Goal: Information Seeking & Learning: Learn about a topic

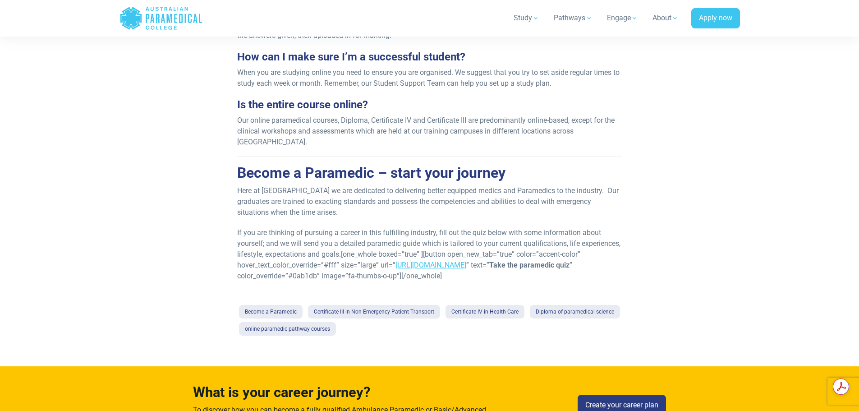
scroll to position [654, 0]
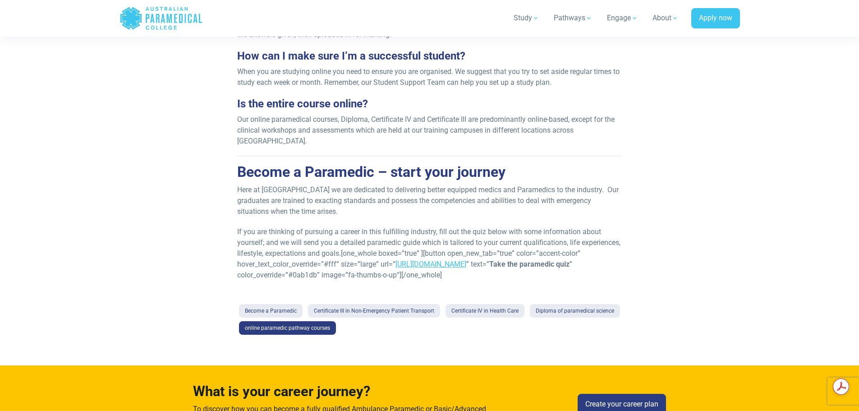
click at [286, 321] on link "online paramedic pathway courses" at bounding box center [287, 328] width 97 height 14
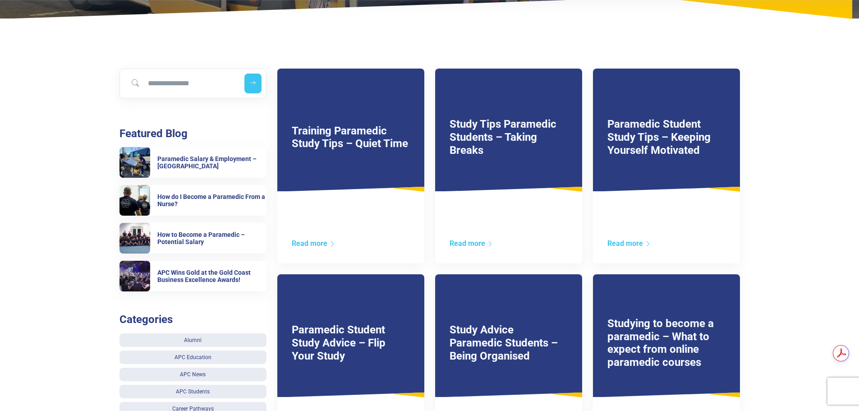
scroll to position [135, 0]
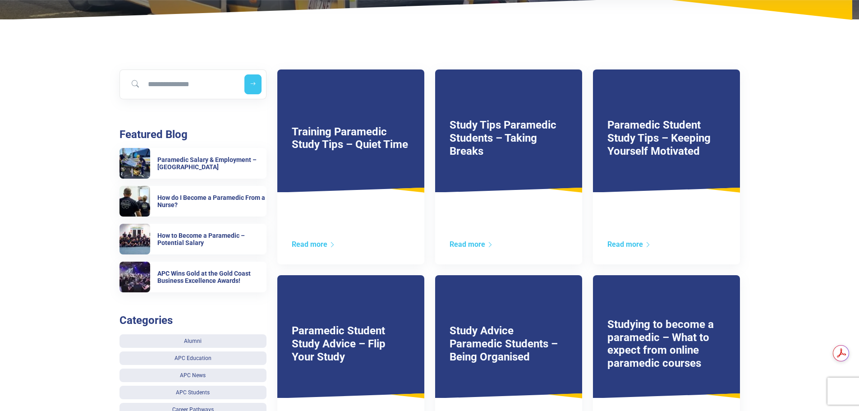
click at [636, 358] on link "Studying to become a paramedic – What to expect from online paramedic courses" at bounding box center [661, 343] width 106 height 51
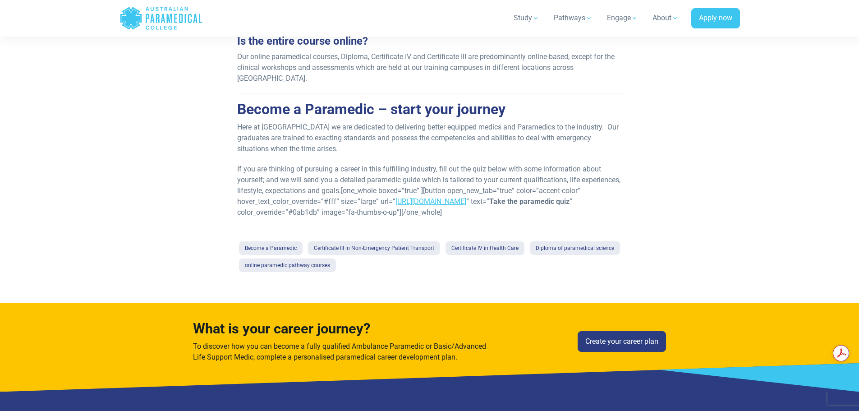
scroll to position [767, 0]
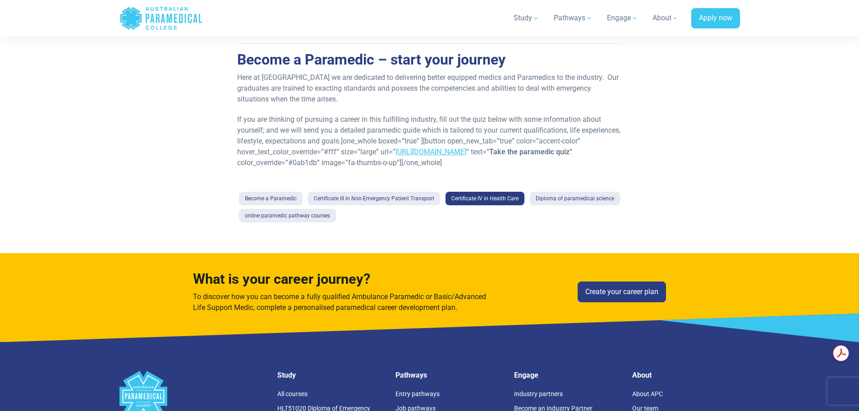
click at [471, 192] on link "Certificate IV in Health Care" at bounding box center [485, 199] width 79 height 14
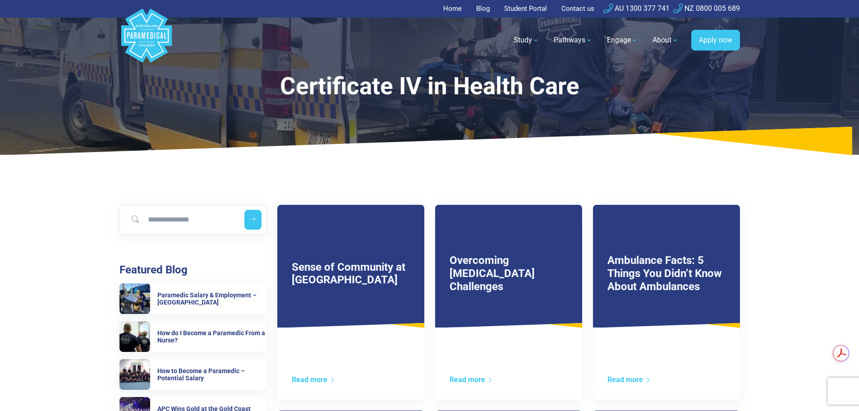
click at [646, 285] on link "Ambulance Facts: 5 Things You Didn’t Know About Ambulances" at bounding box center [665, 273] width 115 height 39
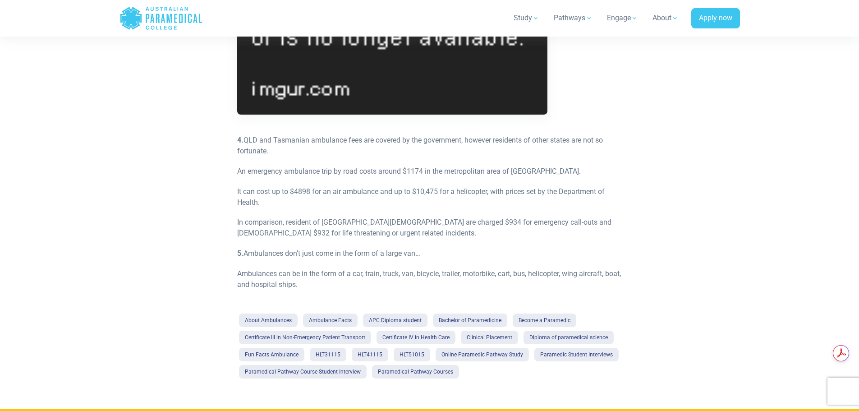
scroll to position [767, 0]
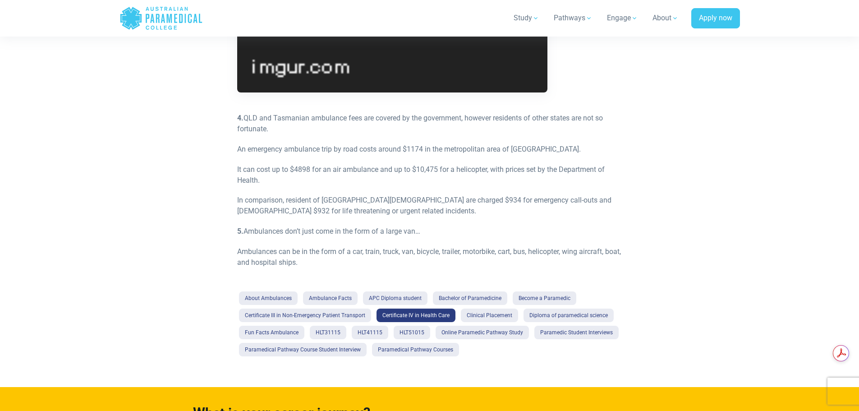
click at [417, 317] on link "Certificate IV in Health Care" at bounding box center [416, 316] width 79 height 14
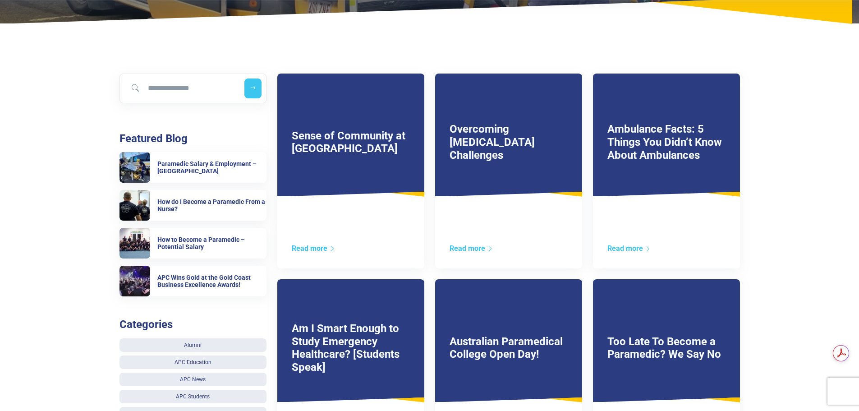
scroll to position [135, 0]
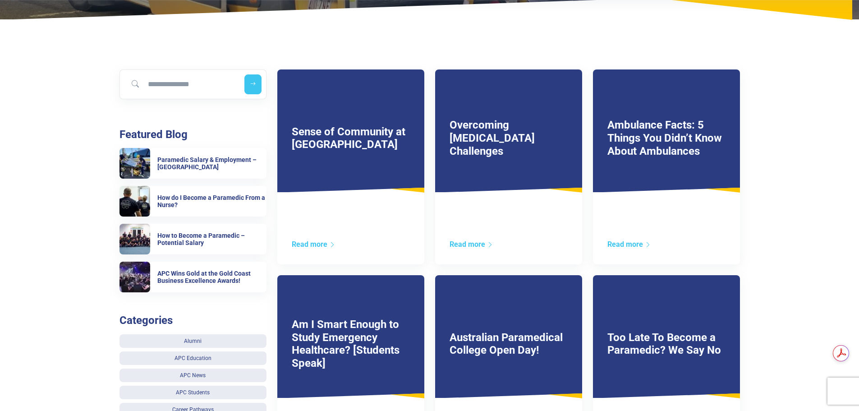
click at [351, 333] on link "Am I Smart Enough to Study Emergency Healthcare? [Students Speak]" at bounding box center [346, 343] width 108 height 51
click at [687, 347] on link "Too Late To Become a Paramedic? We Say No" at bounding box center [665, 344] width 114 height 26
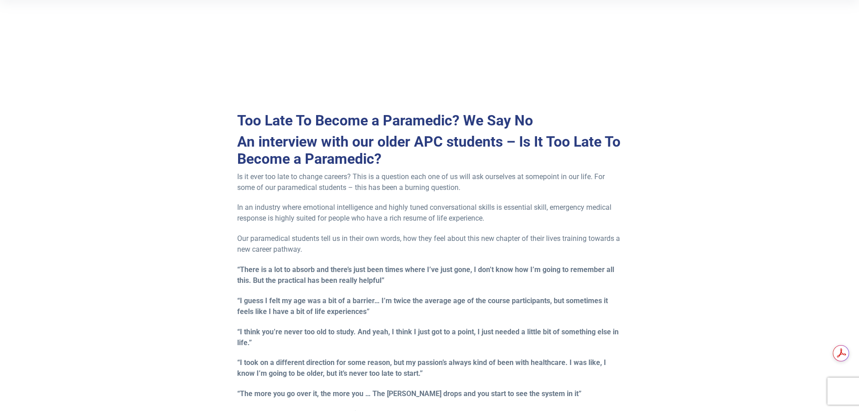
scroll to position [271, 0]
